Goal: Task Accomplishment & Management: Manage account settings

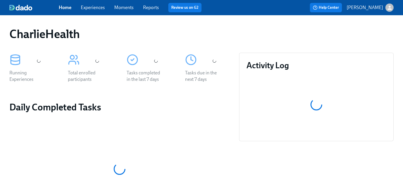
click at [93, 11] on span "Experiences" at bounding box center [93, 7] width 24 height 6
click at [97, 10] on link "Experiences" at bounding box center [93, 8] width 24 height 6
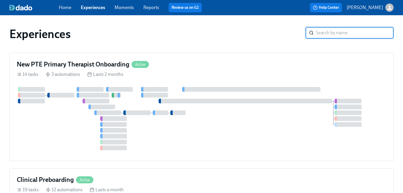
click at [326, 35] on input "search" at bounding box center [354, 33] width 77 height 12
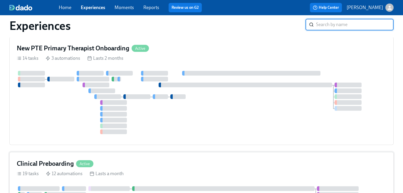
scroll to position [30, 0]
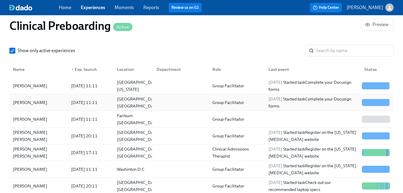
scroll to position [646, 0]
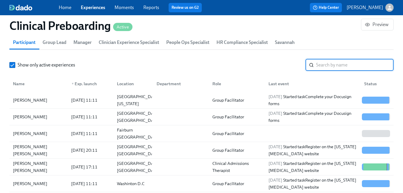
click at [331, 70] on input "search" at bounding box center [354, 65] width 77 height 12
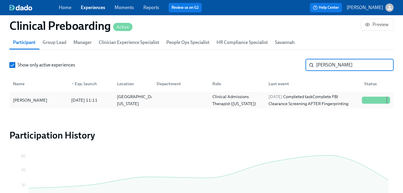
click at [324, 100] on div "2025/08/11 Completed task Complete FBI Clearance Screening AFTER Fingerprinting" at bounding box center [312, 100] width 93 height 14
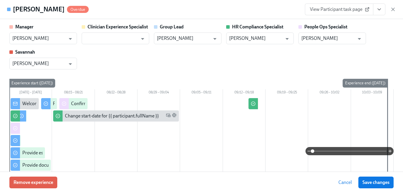
click at [380, 13] on button "View task page" at bounding box center [379, 10] width 12 height 12
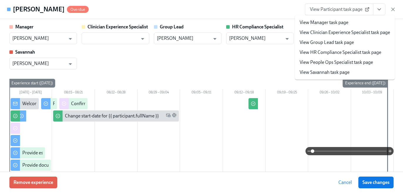
click at [364, 52] on link "View HR Compliance Specialist task page" at bounding box center [340, 52] width 82 height 6
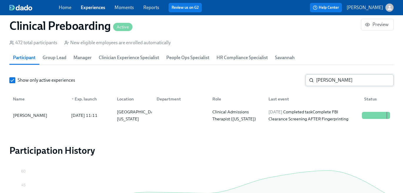
click at [351, 82] on input "wimmer" at bounding box center [354, 81] width 77 height 12
paste input "Alysha Franks"
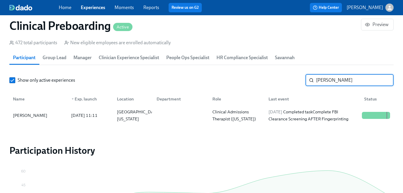
click at [336, 80] on input "wimmer" at bounding box center [354, 81] width 77 height 12
click at [308, 117] on div "2025/09/08 Completed task Provide essential professional documentation" at bounding box center [312, 116] width 93 height 14
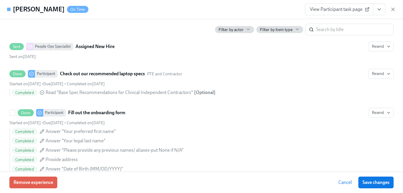
scroll to position [463, 0]
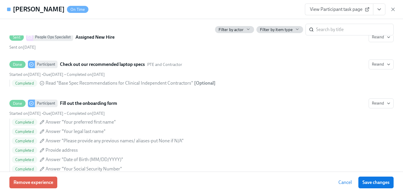
click at [375, 11] on button "View task page" at bounding box center [379, 10] width 12 height 12
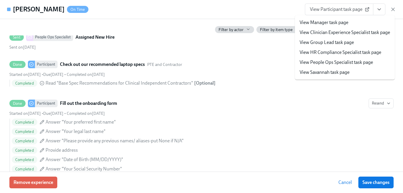
click at [350, 55] on link "View HR Compliance Specialist task page" at bounding box center [340, 52] width 82 height 6
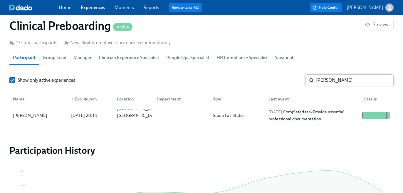
click at [342, 82] on input "Alysha Franks" at bounding box center [354, 81] width 77 height 12
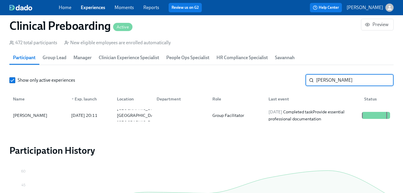
paste input "Nelson"
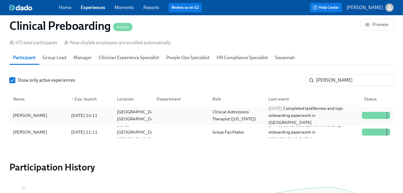
click at [276, 111] on span "2025/09/10" at bounding box center [275, 108] width 14 height 5
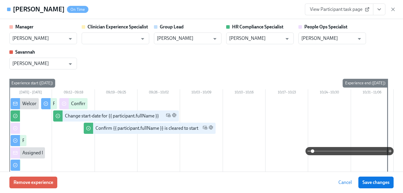
click at [379, 15] on div "Ted Nelson On Time View Participant task page" at bounding box center [201, 9] width 403 height 19
click at [378, 12] on icon "View task page" at bounding box center [379, 9] width 6 height 6
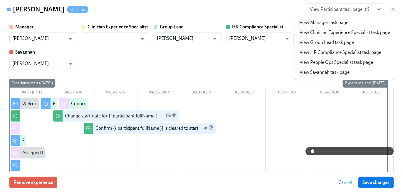
click at [356, 52] on link "View HR Compliance Specialist task page" at bounding box center [340, 52] width 82 height 6
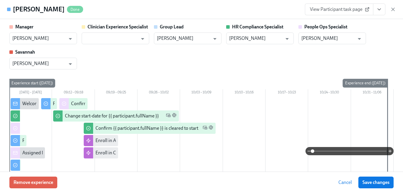
click at [254, 69] on div "Manager Jackie LeBlanc ​ Clinician Experience Specialist ​ Group Lead Jackie Le…" at bounding box center [201, 47] width 384 height 46
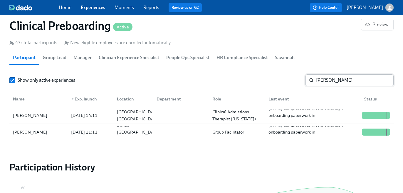
click at [344, 83] on input "Nelson" at bounding box center [354, 81] width 77 height 12
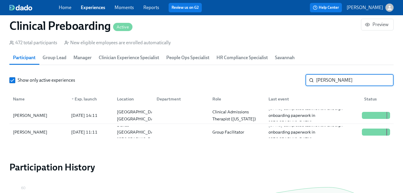
paste input "Teresa Hernandez"
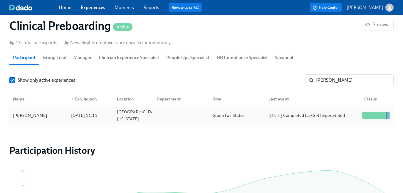
click at [311, 114] on div "2025/09/11 Completed task Get fingerprinted" at bounding box center [306, 115] width 81 height 7
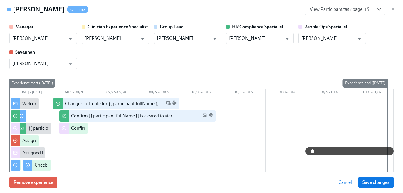
click at [380, 13] on button "View task page" at bounding box center [379, 10] width 12 height 12
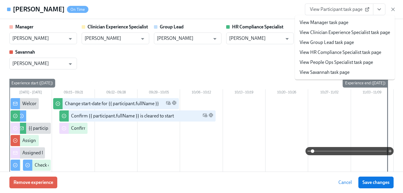
click at [365, 50] on link "View HR Compliance Specialist task page" at bounding box center [340, 52] width 82 height 6
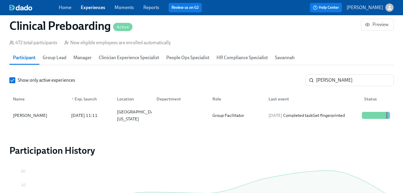
click at [264, 66] on section "Participants 472 total participants New eligible employees are enrolled automat…" at bounding box center [201, 76] width 384 height 101
click at [326, 80] on input "Teresa Hernandez" at bounding box center [354, 81] width 77 height 12
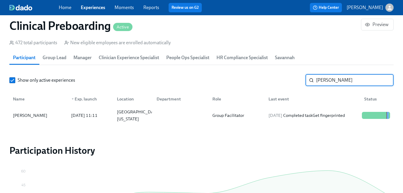
click at [325, 80] on input "Teresa Hernandez" at bounding box center [354, 81] width 77 height 12
paste input "Durso"
click at [325, 80] on input "Durso Hernandez" at bounding box center [354, 81] width 77 height 12
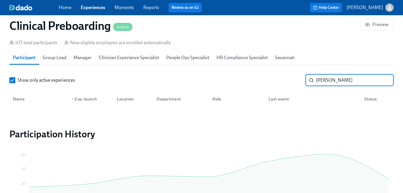
click at [325, 80] on input "Durso Hernandez" at bounding box center [354, 81] width 77 height 12
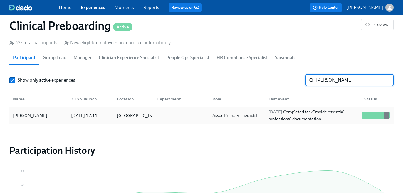
click at [256, 117] on div "Assoc Primary Therapist" at bounding box center [235, 115] width 50 height 7
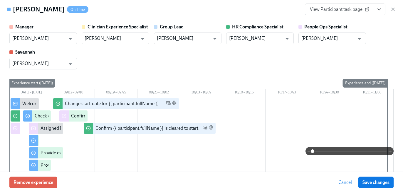
click at [375, 11] on button "View task page" at bounding box center [379, 10] width 12 height 12
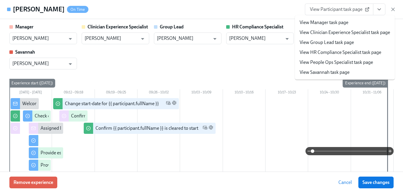
click at [346, 55] on link "View HR Compliance Specialist task page" at bounding box center [340, 52] width 82 height 6
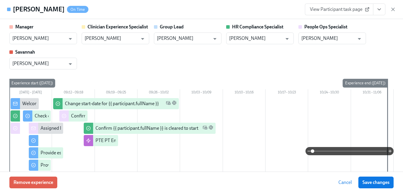
scroll to position [1181, 0]
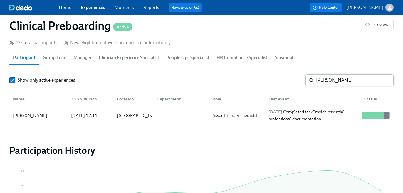
click at [326, 78] on input "Durso" at bounding box center [354, 81] width 77 height 12
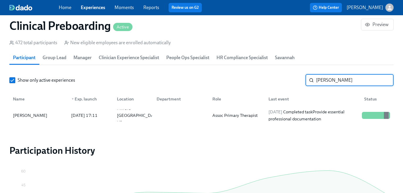
click at [326, 78] on input "Durso" at bounding box center [354, 81] width 77 height 12
paste input "Amber Johnson"
click at [312, 113] on div "2025/09/04 Completed task Complete FBI Clearance Screening AFTER Fingerprinting" at bounding box center [312, 116] width 93 height 14
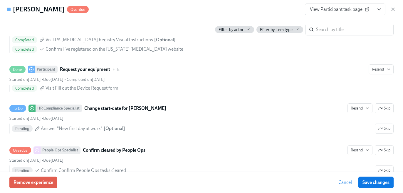
scroll to position [1153, 0]
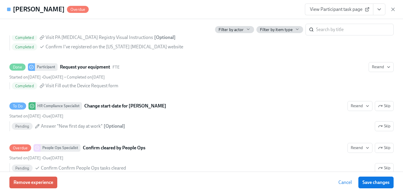
click at [377, 12] on icon "View task page" at bounding box center [379, 9] width 6 height 6
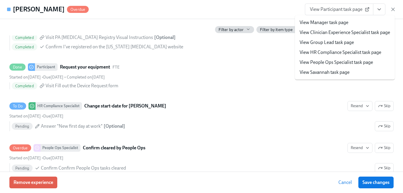
click at [347, 53] on link "View HR Compliance Specialist task page" at bounding box center [340, 52] width 82 height 6
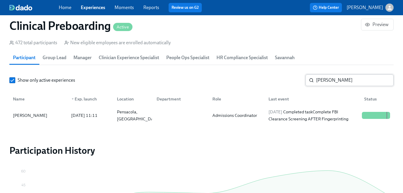
click at [340, 79] on input "Amber Johnson" at bounding box center [354, 81] width 77 height 12
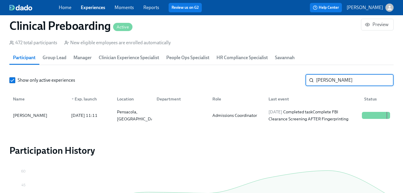
click at [340, 79] on input "Amber Johnson" at bounding box center [354, 81] width 77 height 12
paste input "[PERSON_NAME]"
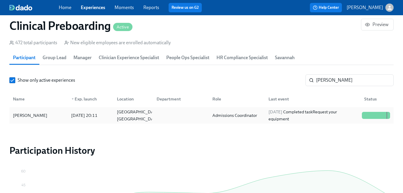
click at [325, 114] on div "2025/09/08 Completed task Request your equipment" at bounding box center [312, 116] width 93 height 14
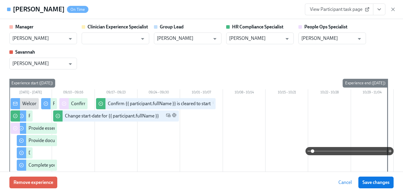
click at [389, 13] on div "View Participant task page" at bounding box center [350, 10] width 91 height 12
click at [384, 11] on button "View task page" at bounding box center [379, 10] width 12 height 12
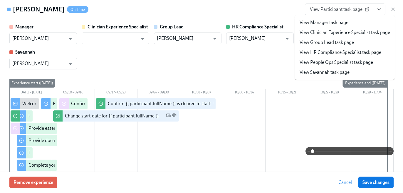
click at [364, 51] on link "View HR Compliance Specialist task page" at bounding box center [340, 52] width 82 height 6
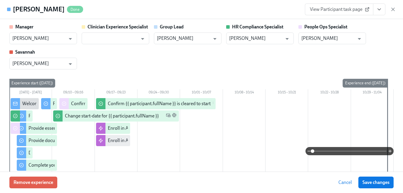
click at [264, 58] on span "HR Compliance Specialist" at bounding box center [241, 58] width 51 height 8
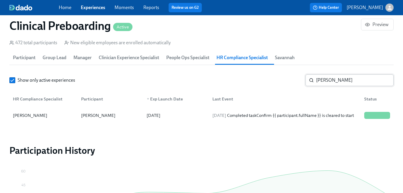
click at [360, 79] on input "[PERSON_NAME]" at bounding box center [354, 81] width 77 height 12
click at [345, 79] on input "[PERSON_NAME]" at bounding box center [354, 81] width 77 height 12
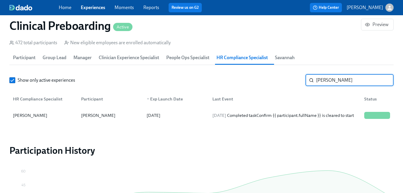
click at [345, 79] on input "[PERSON_NAME]" at bounding box center [354, 81] width 77 height 12
paste input "aria Jordan"
type input "Saria Jordan"
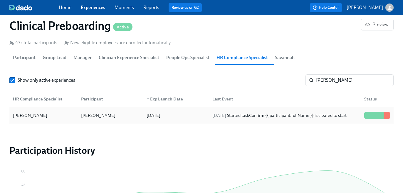
click at [330, 112] on div "2025/08/22 Started task Confirm {{ participant.fullName }} is cleared to start" at bounding box center [279, 115] width 139 height 7
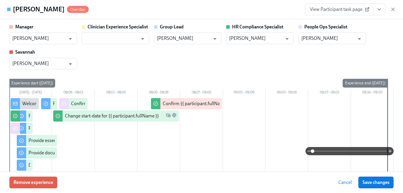
click at [376, 13] on button "View task page" at bounding box center [379, 10] width 12 height 12
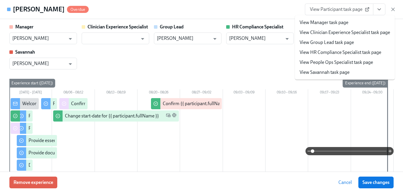
click at [356, 53] on link "View HR Compliance Specialist task page" at bounding box center [340, 52] width 82 height 6
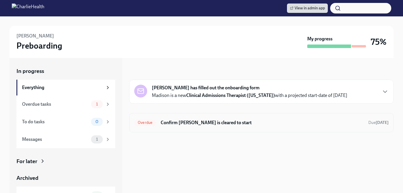
click at [285, 115] on div "Overdue Confirm [PERSON_NAME] is cleared to start Due [DATE]" at bounding box center [261, 122] width 264 height 19
click at [188, 130] on div "Overdue Confirm [PERSON_NAME] is cleared to start Due [DATE]" at bounding box center [261, 122] width 264 height 19
click at [185, 125] on h6 "Confirm [PERSON_NAME] is cleared to start" at bounding box center [262, 123] width 203 height 6
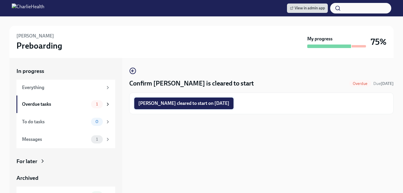
click at [177, 99] on button "Madison Wimmer cleared to start on 09/22/2025" at bounding box center [183, 104] width 99 height 12
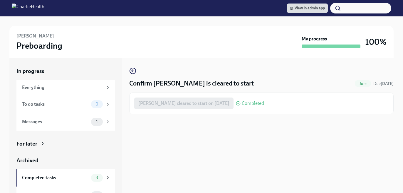
scroll to position [1, 0]
click at [131, 73] on icon "button" at bounding box center [132, 70] width 7 height 7
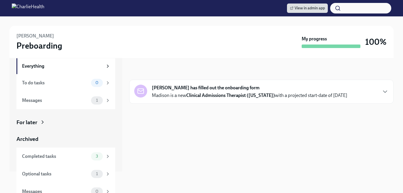
scroll to position [29, 0]
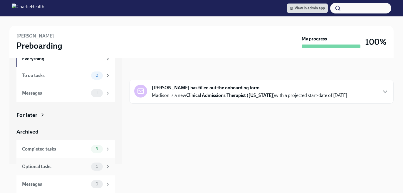
click at [103, 165] on div "1" at bounding box center [100, 167] width 19 height 8
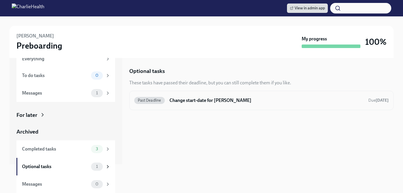
click at [198, 100] on h6 "Change start-date for Madison Wimmer" at bounding box center [266, 100] width 194 height 6
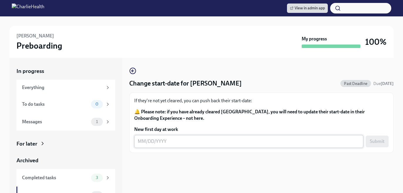
click at [167, 141] on textarea "New first day at work" at bounding box center [249, 141] width 222 height 7
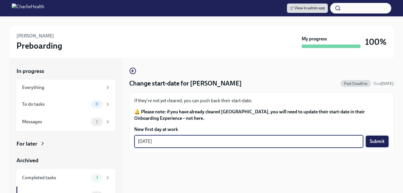
type textarea "[DATE]"
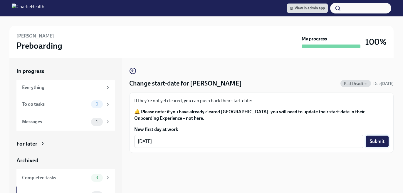
click at [379, 146] on button "Submit" at bounding box center [376, 142] width 23 height 12
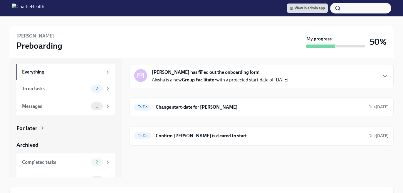
scroll to position [39, 0]
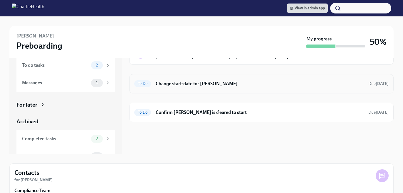
click at [227, 83] on h6 "Change start-date for Alysha Franks" at bounding box center [260, 84] width 208 height 6
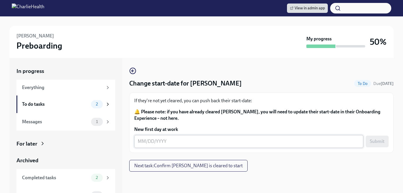
click at [175, 136] on div "x ​" at bounding box center [248, 141] width 229 height 13
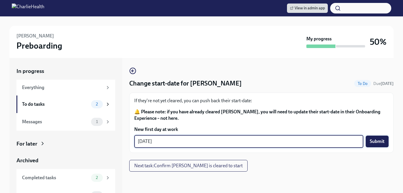
type textarea "[DATE]"
click at [371, 139] on button "Submit" at bounding box center [376, 142] width 23 height 12
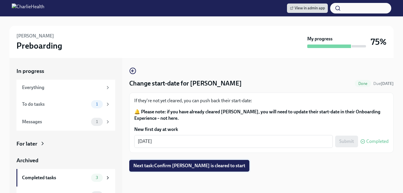
click at [190, 168] on span "Next task : Confirm Alysha Franks is cleared to start" at bounding box center [189, 166] width 112 height 6
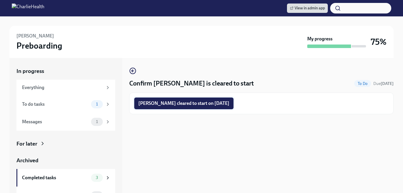
click at [204, 105] on span "Alysha Franks cleared to start on 09/22/2025" at bounding box center [183, 104] width 91 height 6
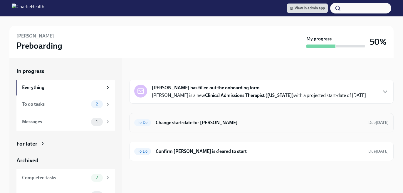
click at [239, 117] on div "To Do Change start-date for Ted Nelson Due Oct 3rd" at bounding box center [261, 122] width 264 height 19
click at [193, 124] on h6 "Change start-date for Ted Nelson" at bounding box center [260, 123] width 208 height 6
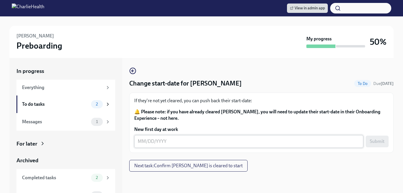
click at [166, 139] on textarea "New first day at work" at bounding box center [249, 141] width 222 height 7
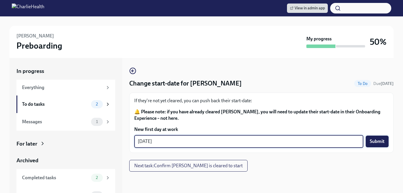
type textarea "[DATE]"
click at [372, 141] on span "Submit" at bounding box center [376, 142] width 15 height 6
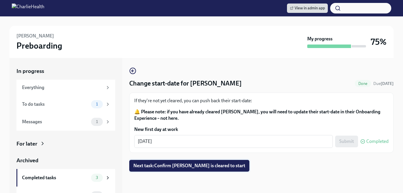
click at [213, 163] on button "Next task : Confirm Ted Nelson is cleared to start" at bounding box center [189, 166] width 120 height 12
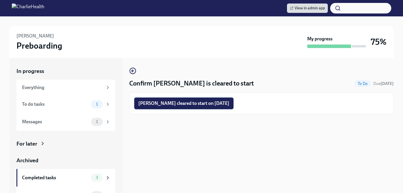
click at [202, 106] on span "Ted Nelson cleared to start on 09/22/2025" at bounding box center [183, 104] width 91 height 6
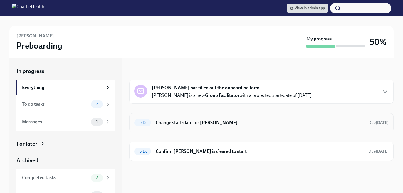
click at [244, 120] on h6 "Change start-date for [PERSON_NAME]" at bounding box center [260, 123] width 208 height 6
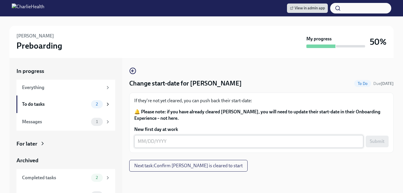
click at [173, 140] on textarea "New first day at work" at bounding box center [249, 141] width 222 height 7
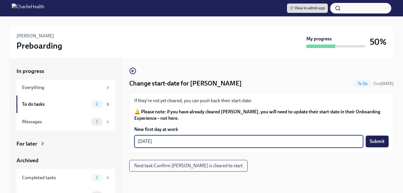
type textarea "[DATE]"
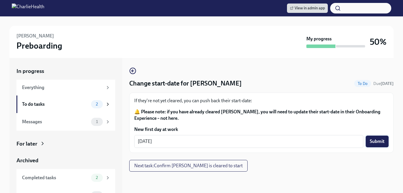
click at [376, 141] on span "Submit" at bounding box center [376, 142] width 15 height 6
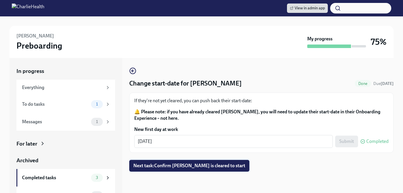
click at [215, 162] on button "Next task : Confirm [PERSON_NAME] is cleared to start" at bounding box center [189, 166] width 120 height 12
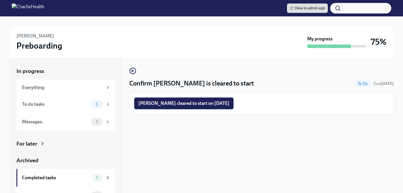
click at [199, 106] on span "Teresa Hernandez cleared to start on 09/22/2025" at bounding box center [183, 104] width 91 height 6
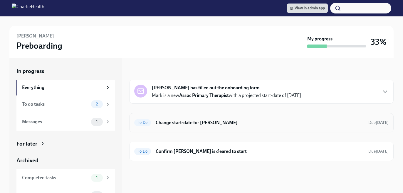
click at [160, 123] on h6 "Change start-date for [PERSON_NAME]" at bounding box center [260, 123] width 208 height 6
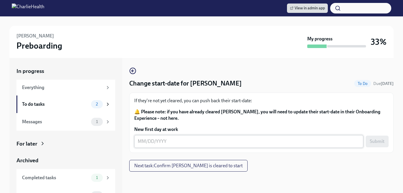
click at [169, 140] on textarea "New first day at work" at bounding box center [249, 141] width 222 height 7
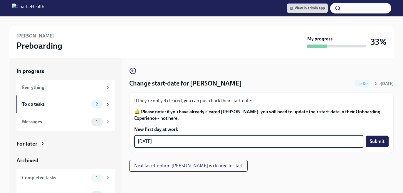
type textarea "[DATE]"
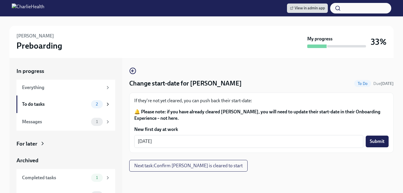
click at [381, 148] on div "[DATE] x ​ Submit" at bounding box center [261, 141] width 254 height 13
click at [377, 142] on span "Submit" at bounding box center [376, 142] width 15 height 6
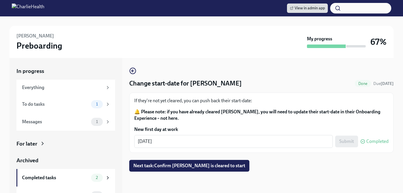
click at [203, 159] on div "Change start-date for Mark Durso Done Due Oct 3rd If they're not yet cleared, y…" at bounding box center [261, 119] width 264 height 104
click at [205, 162] on button "Next task : Confirm Mark Durso is cleared to start" at bounding box center [189, 166] width 120 height 12
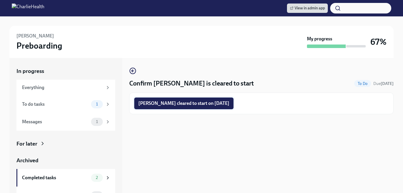
click at [200, 108] on button "Mark Durso cleared to start on 09/22/2025" at bounding box center [183, 104] width 99 height 12
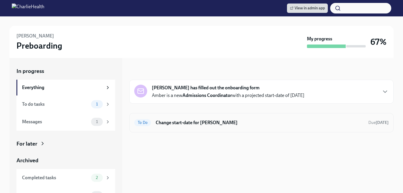
click at [234, 119] on div "To Do Change start-date for [PERSON_NAME] Due [DATE]" at bounding box center [261, 122] width 254 height 9
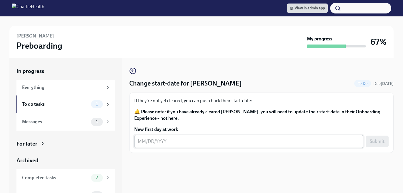
click at [176, 136] on div "x ​" at bounding box center [248, 141] width 229 height 13
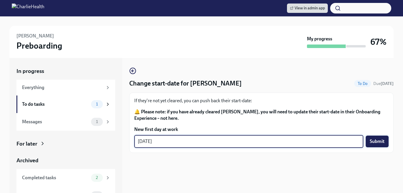
type textarea "[DATE]"
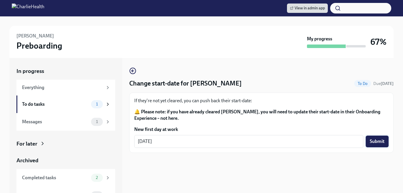
click at [376, 139] on button "Submit" at bounding box center [376, 142] width 23 height 12
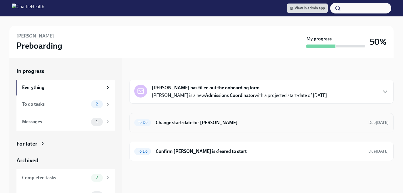
click at [289, 122] on h6 "Change start-date for [PERSON_NAME]" at bounding box center [260, 123] width 208 height 6
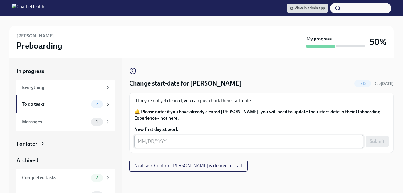
click at [196, 139] on textarea "New first day at work" at bounding box center [249, 141] width 222 height 7
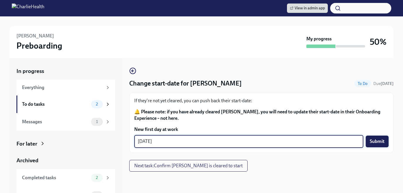
type textarea "[DATE]"
click at [374, 140] on span "Submit" at bounding box center [376, 142] width 15 height 6
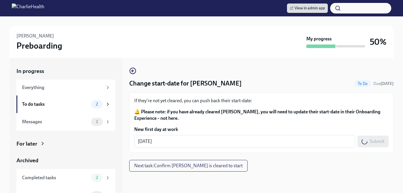
click at [223, 160] on div "Change start-date for [PERSON_NAME] To Do Due [DATE] If they're not yet cleared…" at bounding box center [261, 119] width 264 height 104
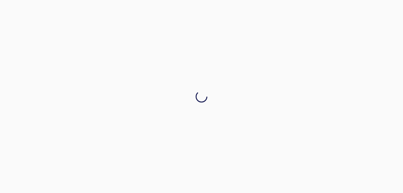
click at [223, 164] on div at bounding box center [201, 96] width 403 height 193
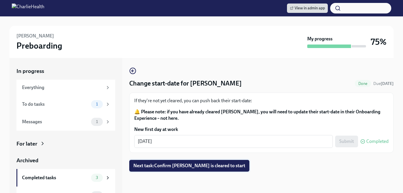
click at [192, 171] on button "Next task : Confirm [PERSON_NAME] is cleared to start" at bounding box center [189, 166] width 120 height 12
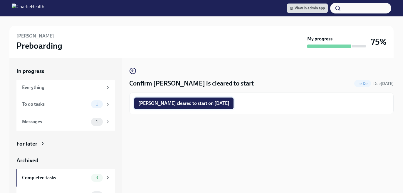
click at [210, 103] on span "[PERSON_NAME] cleared to start on [DATE]" at bounding box center [183, 104] width 91 height 6
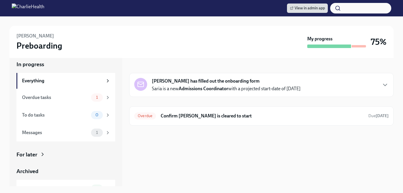
scroll to position [12, 0]
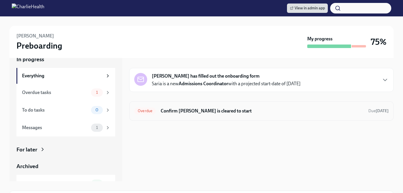
click at [216, 105] on div "Overdue Confirm [PERSON_NAME] is cleared to start Due [DATE]" at bounding box center [261, 111] width 264 height 19
click at [215, 108] on h6 "Confirm Saria Jordan is cleared to start" at bounding box center [262, 111] width 203 height 6
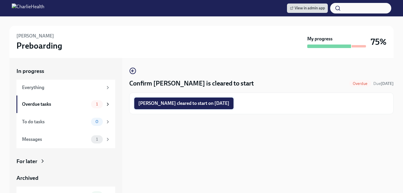
click at [156, 102] on span "Saria Jordan cleared to start on 09/22/2025" at bounding box center [183, 104] width 91 height 6
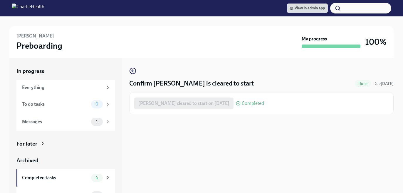
scroll to position [11, 0]
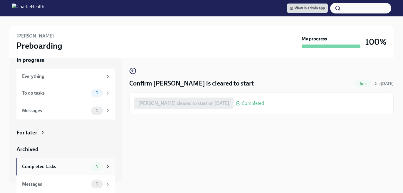
click at [77, 163] on div "Completed tasks 4" at bounding box center [66, 167] width 88 height 8
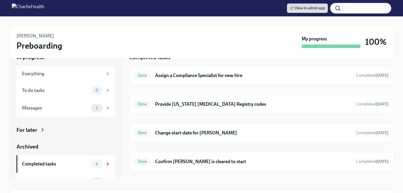
scroll to position [16, 0]
